Goal: Check status: Check status

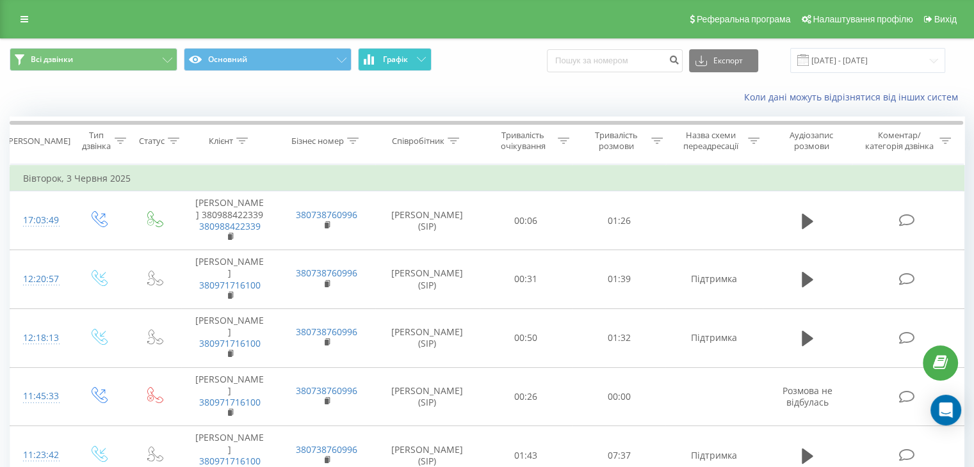
click at [381, 63] on button "Графік" at bounding box center [395, 59] width 74 height 23
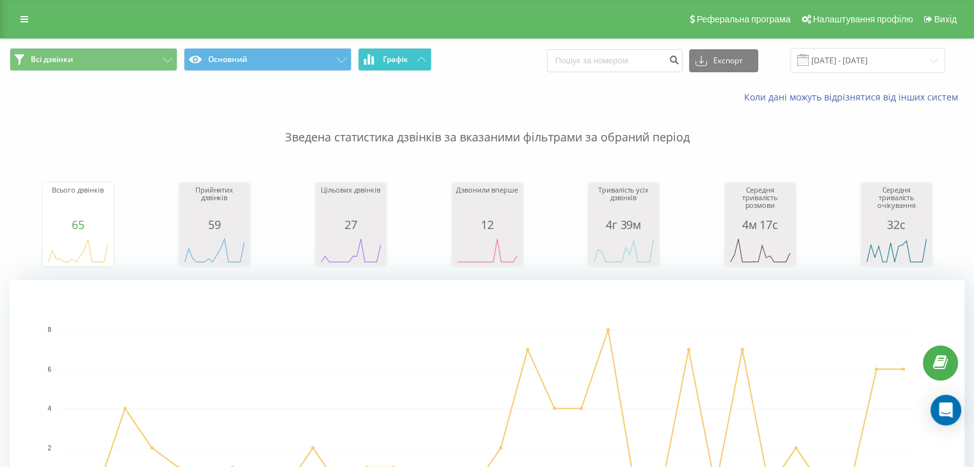
click at [393, 61] on span "Графік" at bounding box center [395, 59] width 25 height 9
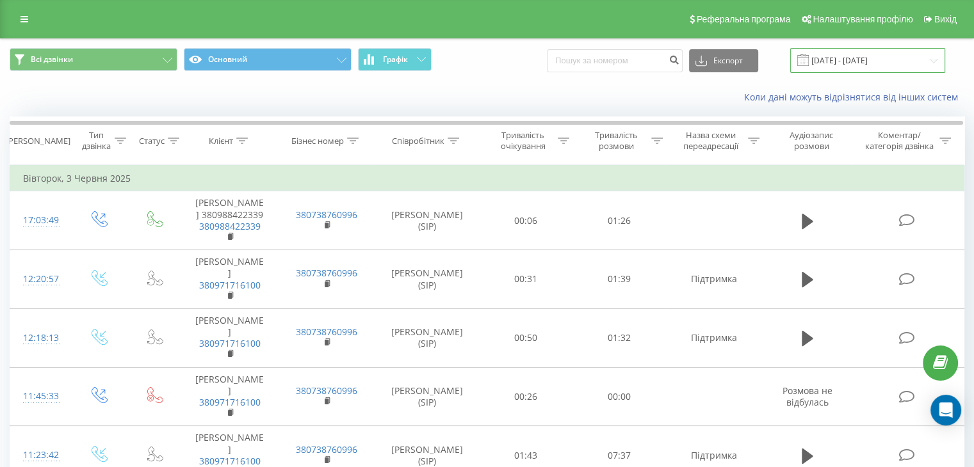
click at [887, 58] on input "[DATE] - [DATE]" at bounding box center [867, 60] width 155 height 25
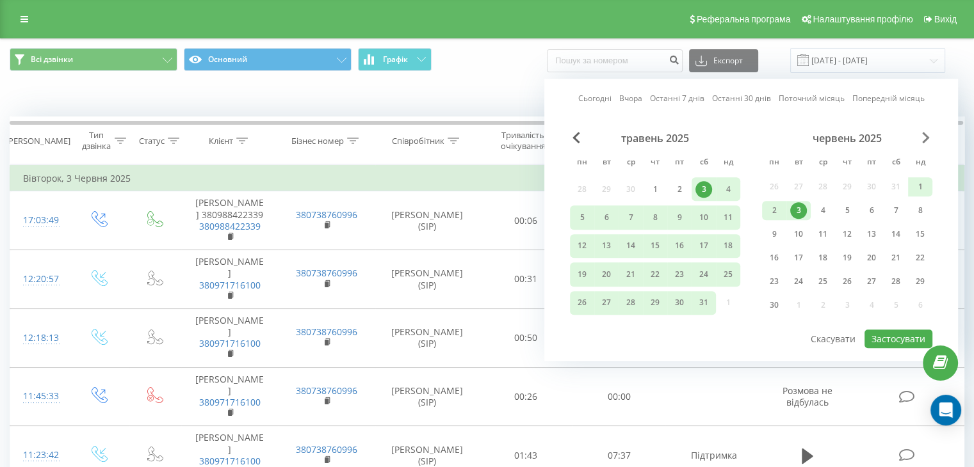
click at [927, 133] on span "Next Month" at bounding box center [926, 138] width 8 height 12
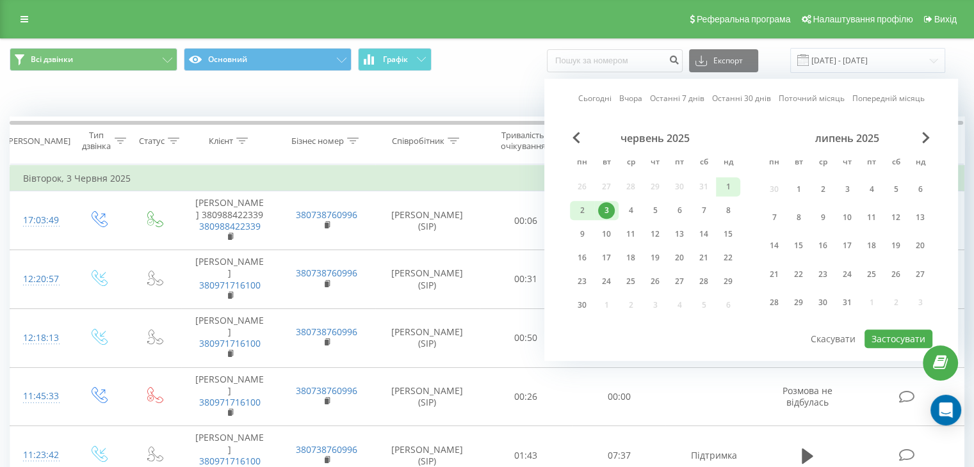
click at [933, 139] on div "Сьогодні Вчора Останні 7 днів Останні 30 днів Поточний місяць Попередній місяць…" at bounding box center [751, 220] width 414 height 282
click at [925, 140] on span "Next Month" at bounding box center [926, 138] width 8 height 12
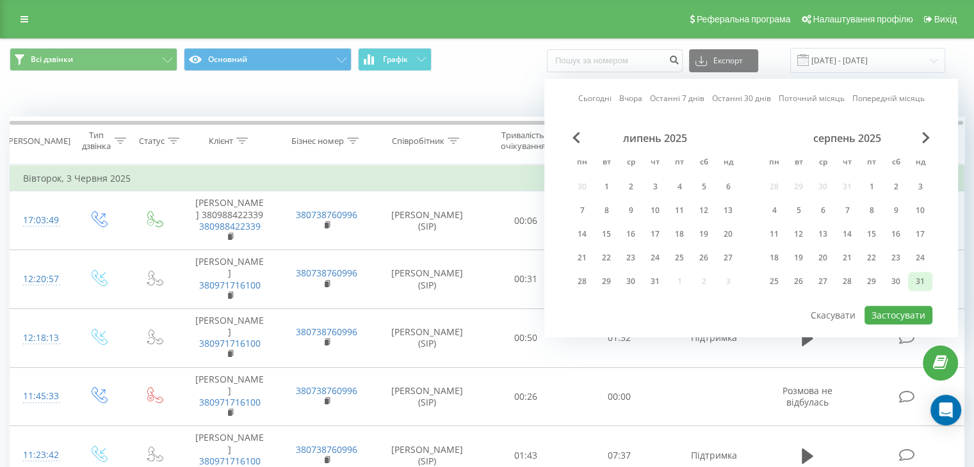
click at [918, 279] on div "31" at bounding box center [920, 281] width 17 height 17
click at [891, 313] on button "Застосувати" at bounding box center [898, 315] width 68 height 19
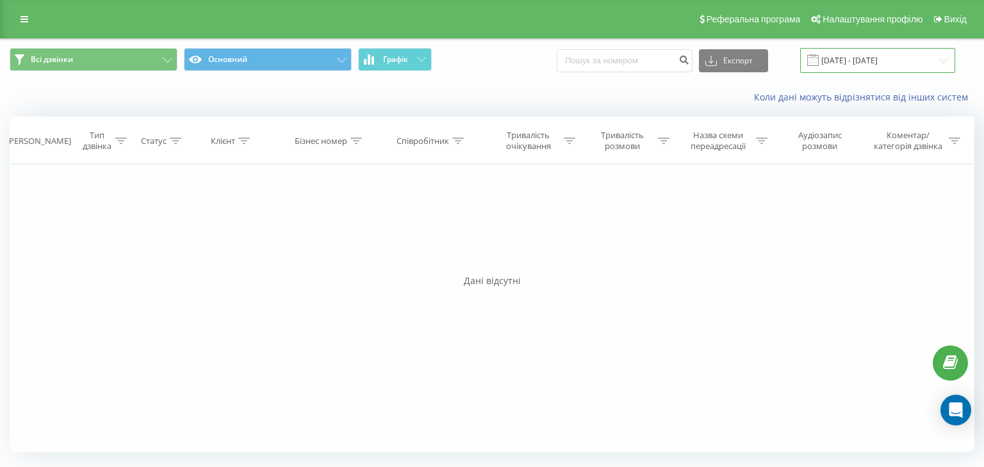
click at [940, 65] on input "[DATE] - [DATE]" at bounding box center [877, 60] width 155 height 25
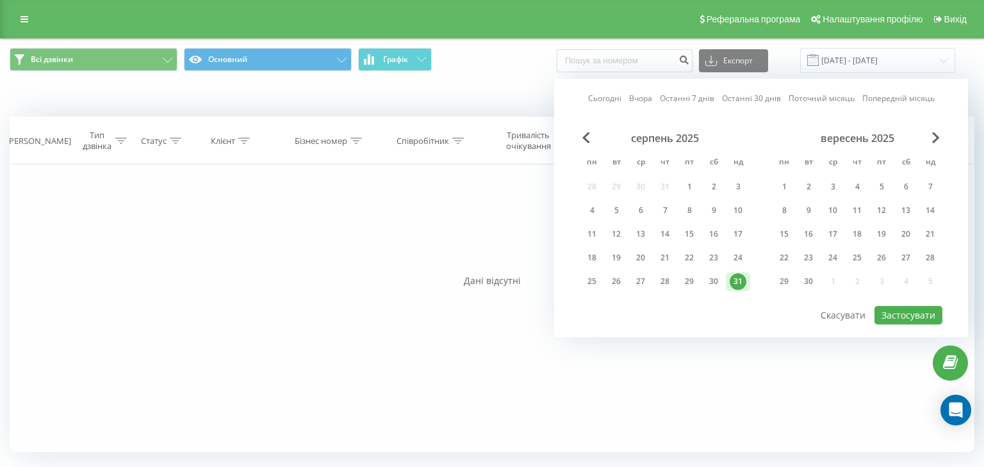
click at [743, 102] on link "Останні 30 днів" at bounding box center [751, 99] width 59 height 12
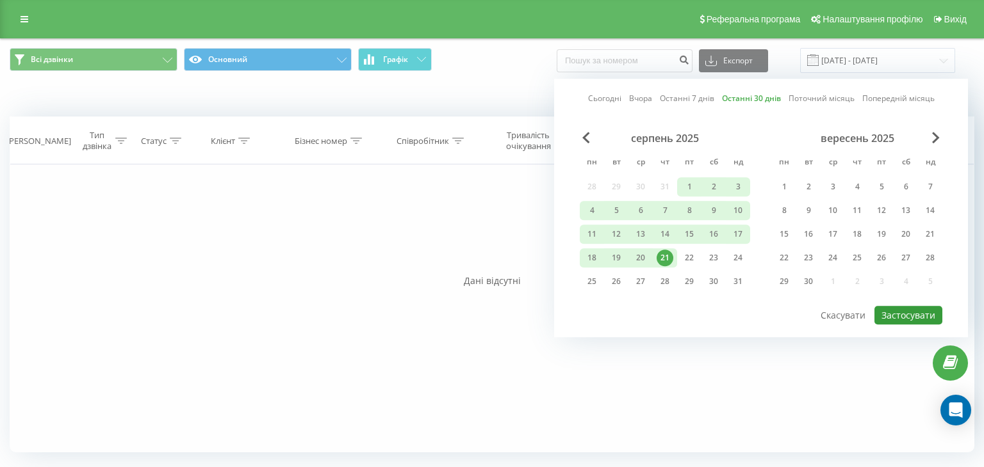
click at [916, 315] on button "Застосувати" at bounding box center [908, 315] width 68 height 19
type input "[DATE] - [DATE]"
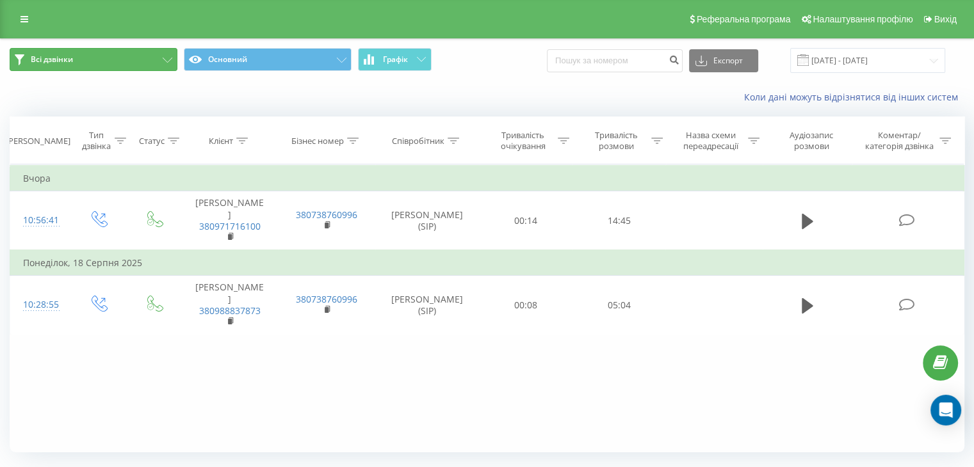
click at [67, 65] on button "Всі дзвінки" at bounding box center [94, 59] width 168 height 23
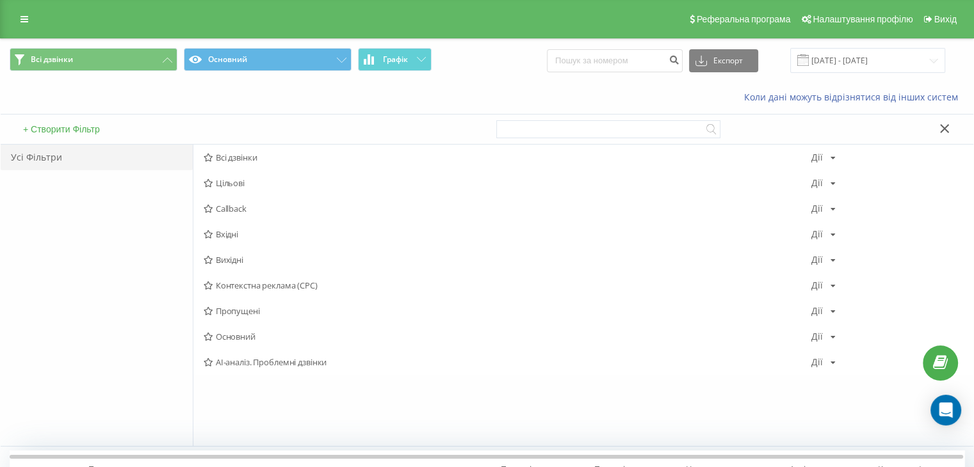
click at [249, 83] on div "Коли дані можуть відрізнятися вiд інших систем" at bounding box center [487, 97] width 973 height 31
click at [251, 58] on button "Основний" at bounding box center [268, 59] width 168 height 23
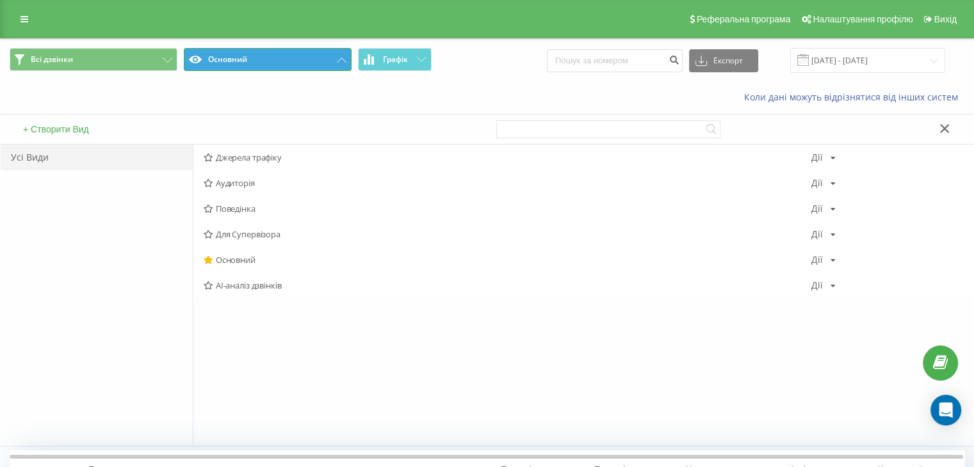
click at [251, 58] on button "Основний" at bounding box center [268, 59] width 168 height 23
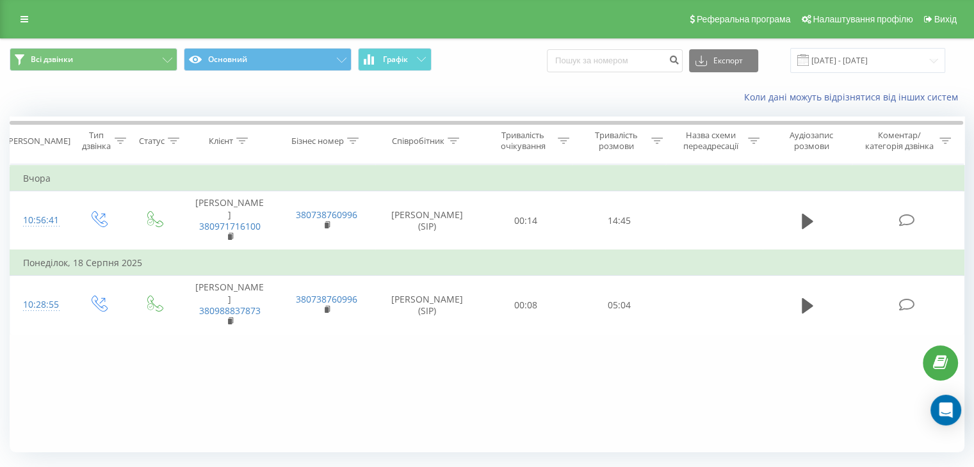
click at [647, 73] on div "Всі дзвінки Основний Графік Експорт .csv .xls .xlsx [DATE] - [DATE]" at bounding box center [487, 60] width 973 height 43
click at [22, 13] on link at bounding box center [24, 19] width 23 height 18
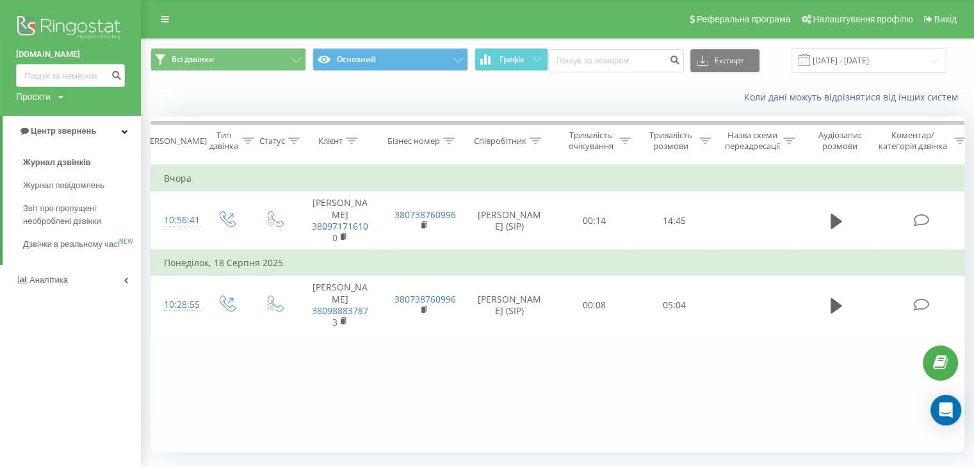
click at [53, 96] on div "Проекти [DOMAIN_NAME]" at bounding box center [39, 96] width 47 height 13
click at [83, 70] on input at bounding box center [70, 75] width 109 height 23
